Goal: Information Seeking & Learning: Learn about a topic

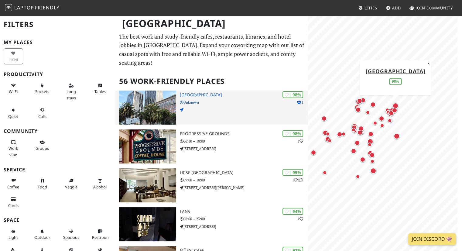
click at [194, 94] on h3 "One Market Plaza" at bounding box center [244, 94] width 129 height 5
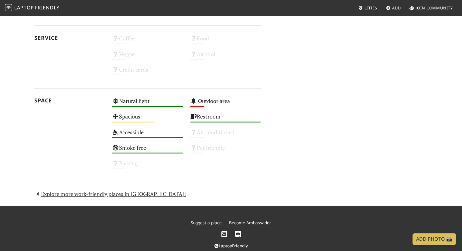
scroll to position [323, 0]
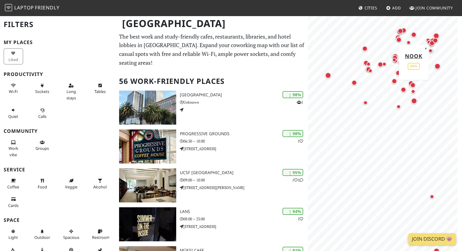
click at [414, 35] on div "Map marker" at bounding box center [413, 34] width 5 height 5
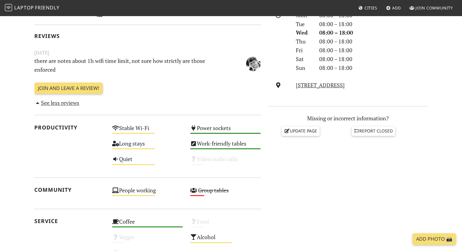
scroll to position [30, 0]
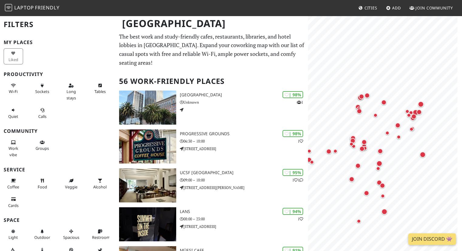
click at [433, 251] on html "Laptop Friendly Cities Add Join Community San Francisco Filters My Places Liked…" at bounding box center [231, 125] width 462 height 251
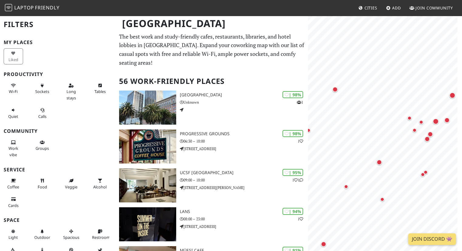
click at [462, 198] on html "Laptop Friendly Cities Add Join Community San Francisco Filters My Places Liked…" at bounding box center [231, 125] width 462 height 251
click at [440, 78] on button "×" at bounding box center [439, 81] width 6 height 7
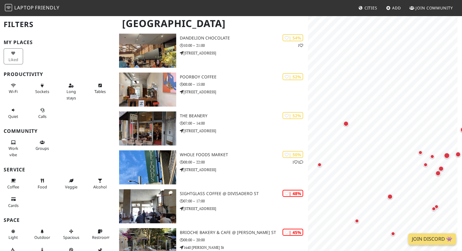
scroll to position [1642, 0]
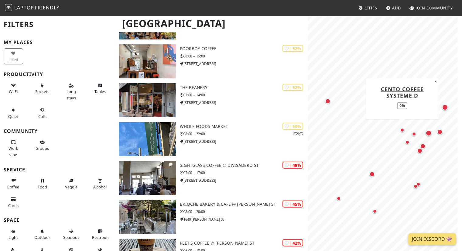
click at [401, 129] on div "Map marker" at bounding box center [402, 130] width 4 height 4
click at [445, 107] on div "Map marker" at bounding box center [445, 107] width 6 height 6
click at [452, 135] on button "×" at bounding box center [452, 135] width 6 height 7
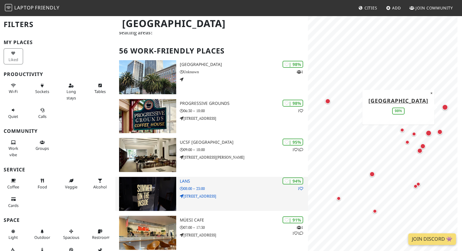
scroll to position [0, 0]
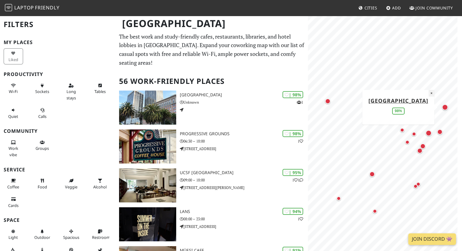
click at [433, 90] on button "×" at bounding box center [432, 93] width 6 height 7
click at [445, 107] on div "Map marker" at bounding box center [445, 107] width 6 height 6
